Goal: Ask a question

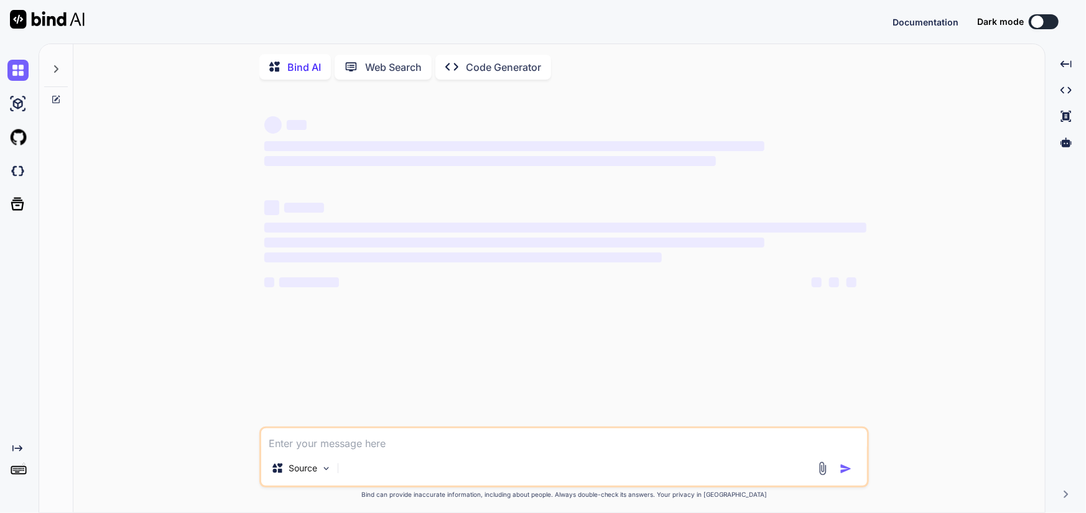
click at [331, 440] on textarea at bounding box center [564, 439] width 606 height 22
type textarea "hy"
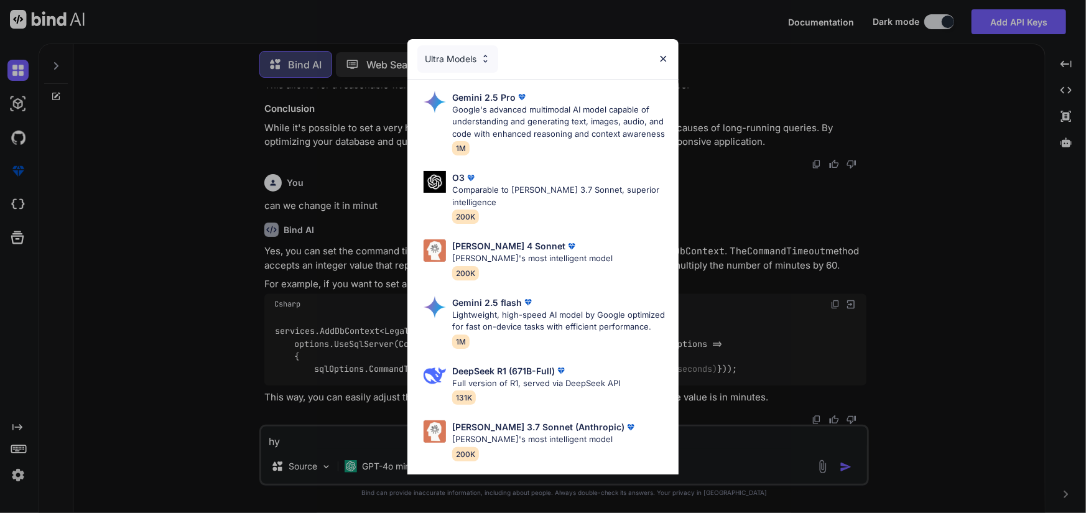
scroll to position [1878, 0]
click at [663, 56] on img at bounding box center [663, 58] width 11 height 11
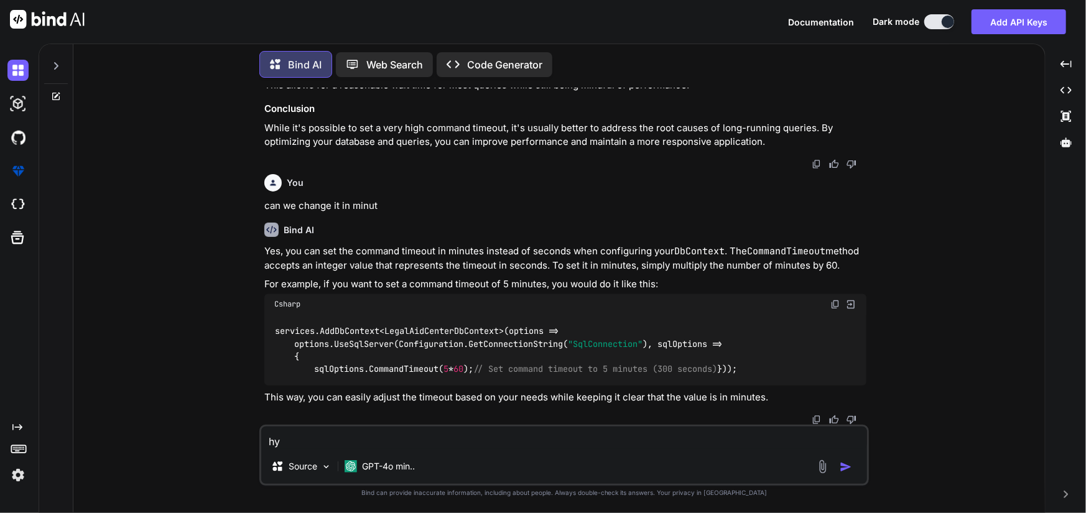
drag, startPoint x: 294, startPoint y: 438, endPoint x: 235, endPoint y: 443, distance: 59.3
click at [235, 443] on div "You System.Threading.Tasks.TaskCanceledException: 'The request was canceled due…" at bounding box center [563, 300] width 961 height 425
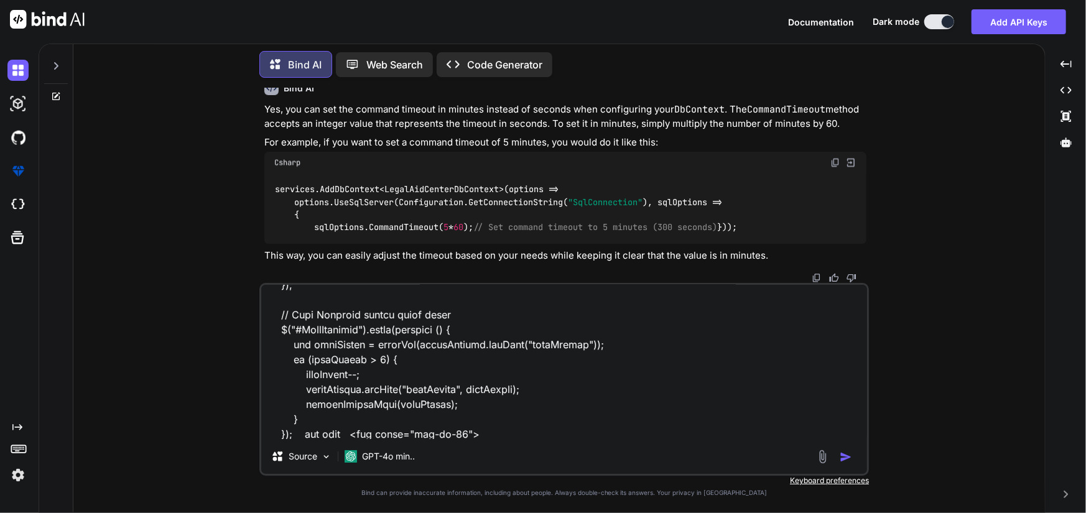
scroll to position [537, 0]
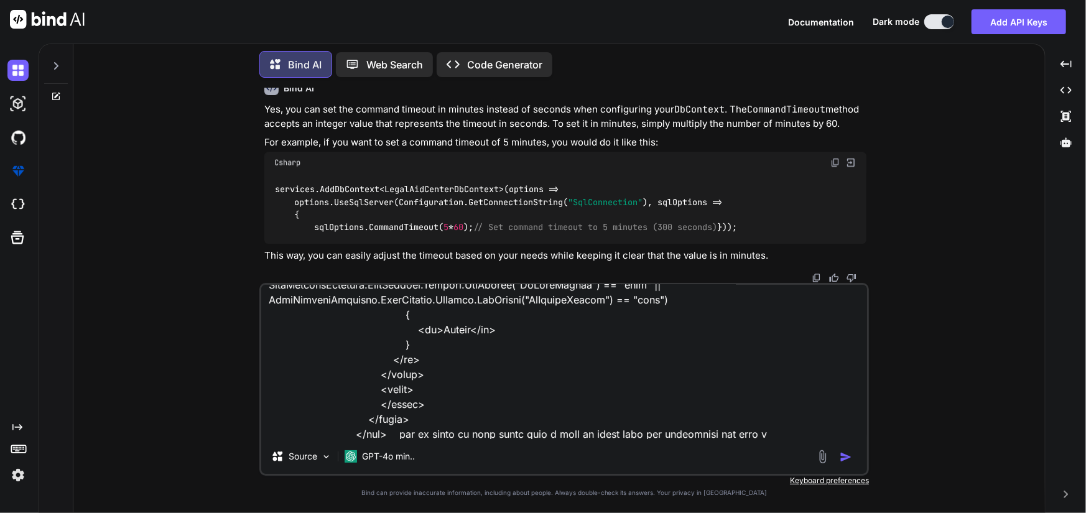
click at [570, 437] on textarea at bounding box center [564, 362] width 606 height 154
click at [565, 438] on textarea at bounding box center [564, 362] width 606 height 154
click at [744, 433] on textarea at bounding box center [564, 362] width 606 height 154
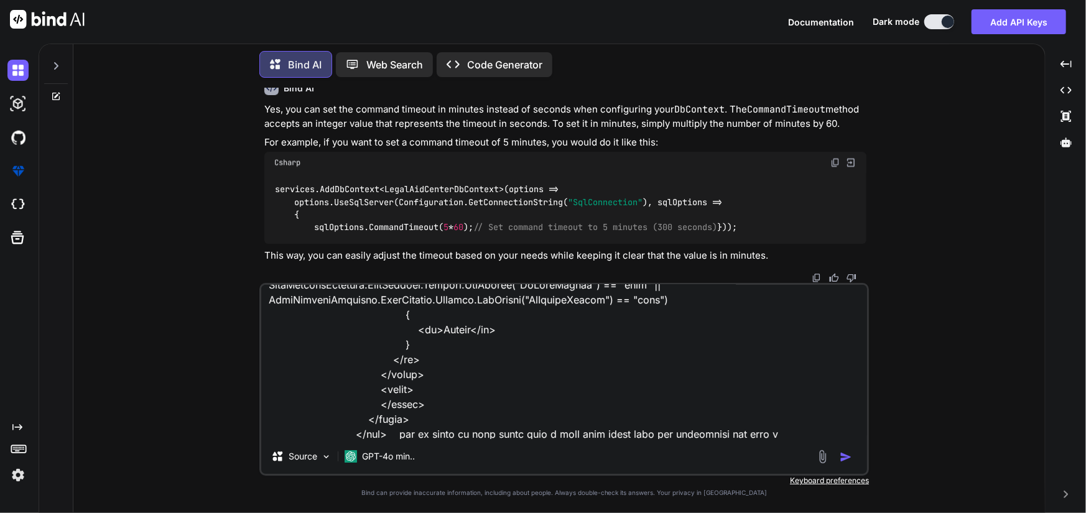
click at [744, 433] on textarea at bounding box center [564, 362] width 606 height 154
click at [773, 426] on textarea at bounding box center [564, 362] width 606 height 154
click at [771, 437] on textarea at bounding box center [564, 362] width 606 height 154
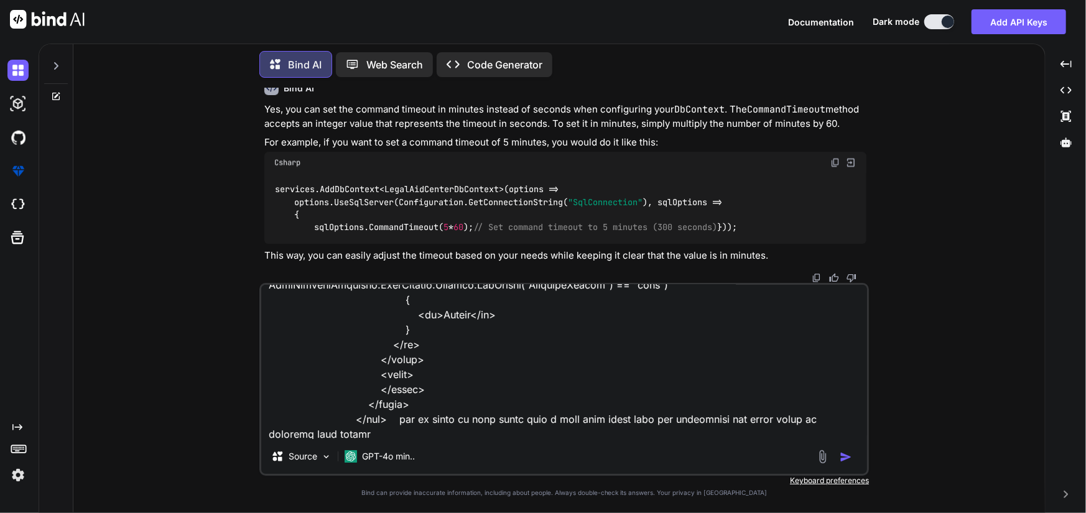
click at [641, 420] on textarea at bounding box center [564, 362] width 606 height 154
type textarea "i have this logic for pagination to load data // Load More button click event $…"
click at [847, 455] on img "button" at bounding box center [846, 457] width 12 height 12
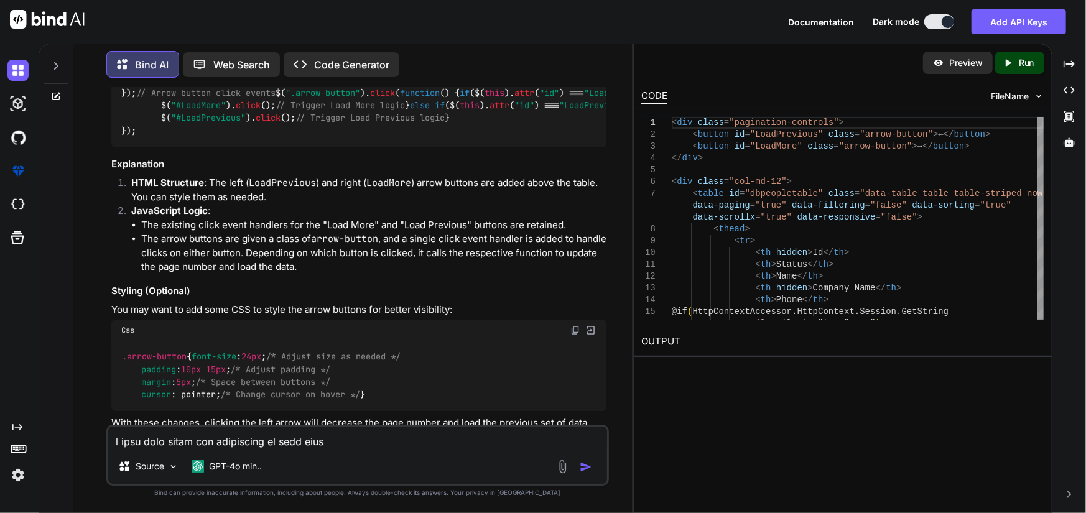
scroll to position [2613, 0]
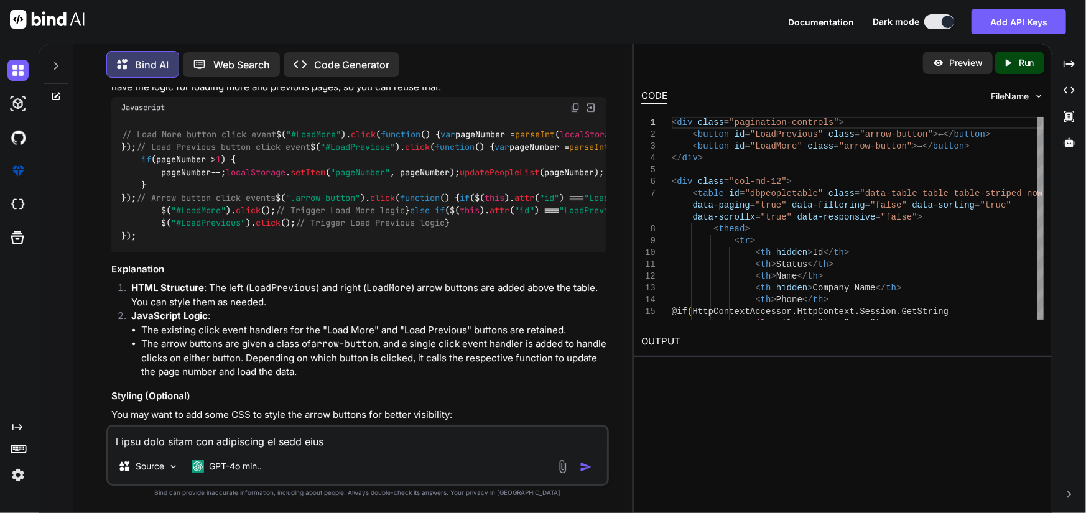
drag, startPoint x: 163, startPoint y: 222, endPoint x: 111, endPoint y: 190, distance: 60.9
copy code "< div class = "pagination-controls" > < button id = "LoadPrevious" class = "arr…"
